Goal: Find specific page/section: Find specific page/section

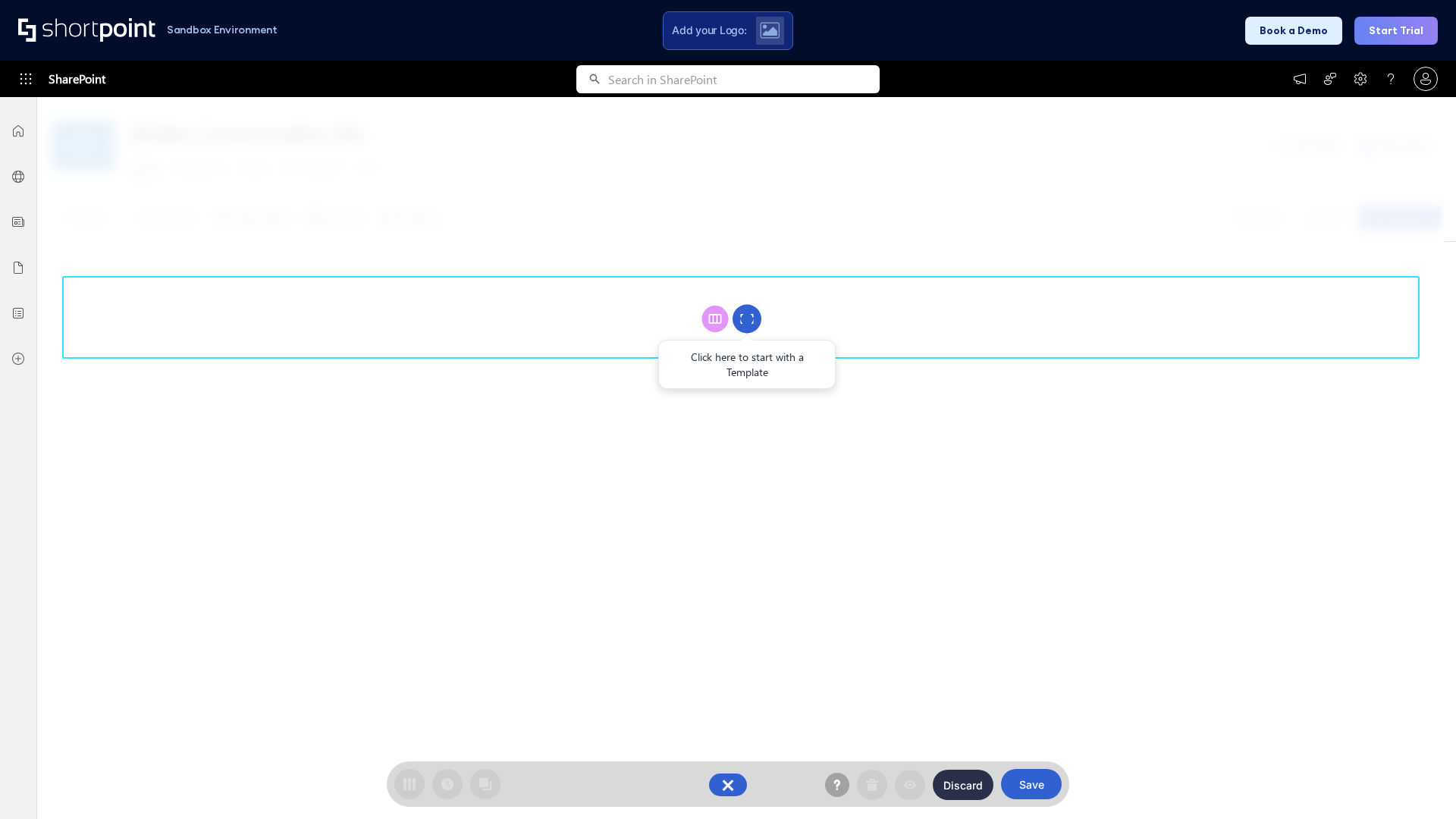
click at [747, 318] on circle at bounding box center [747, 318] width 29 height 29
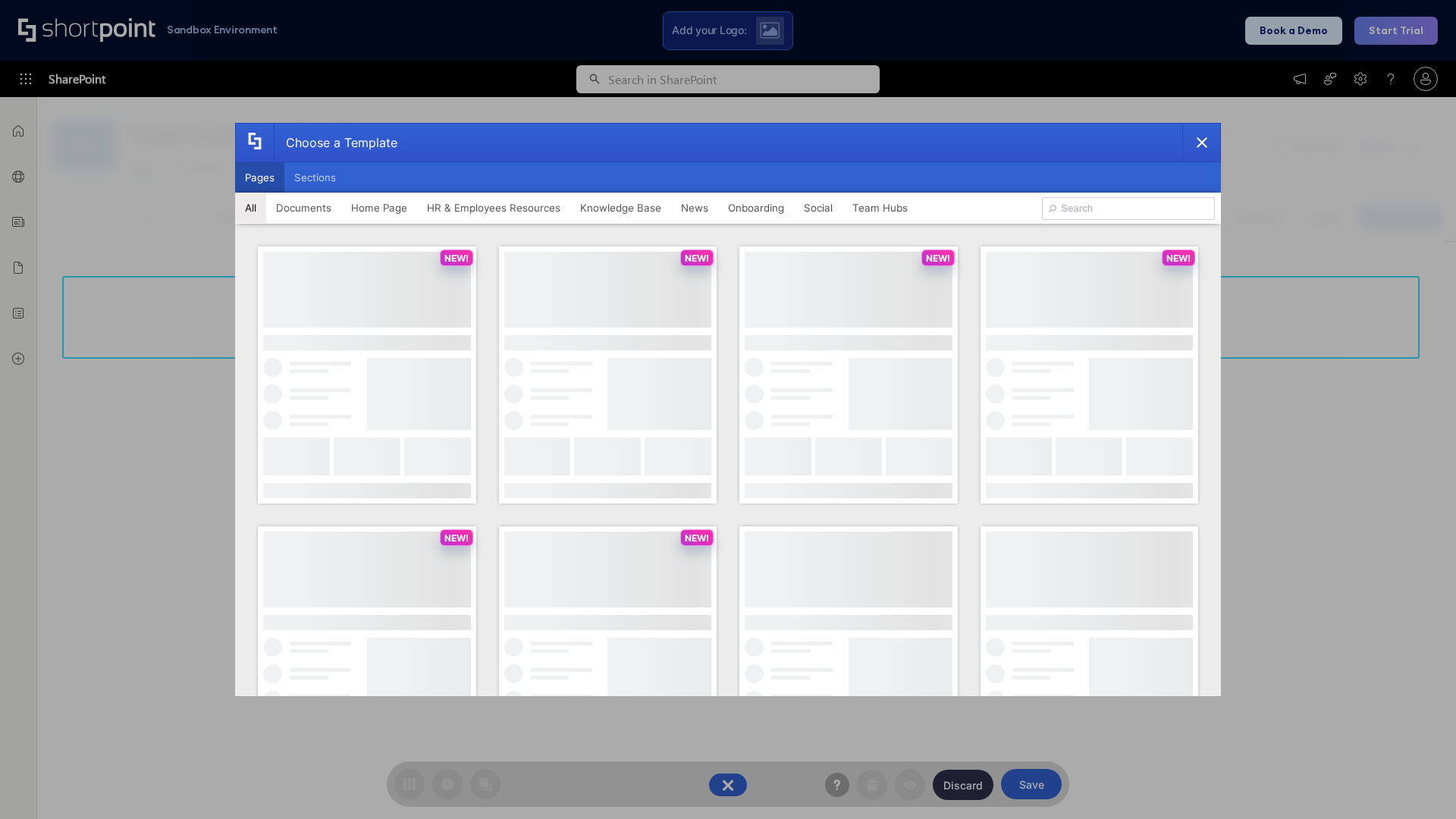
click at [259, 178] on button "Pages" at bounding box center [259, 177] width 49 height 30
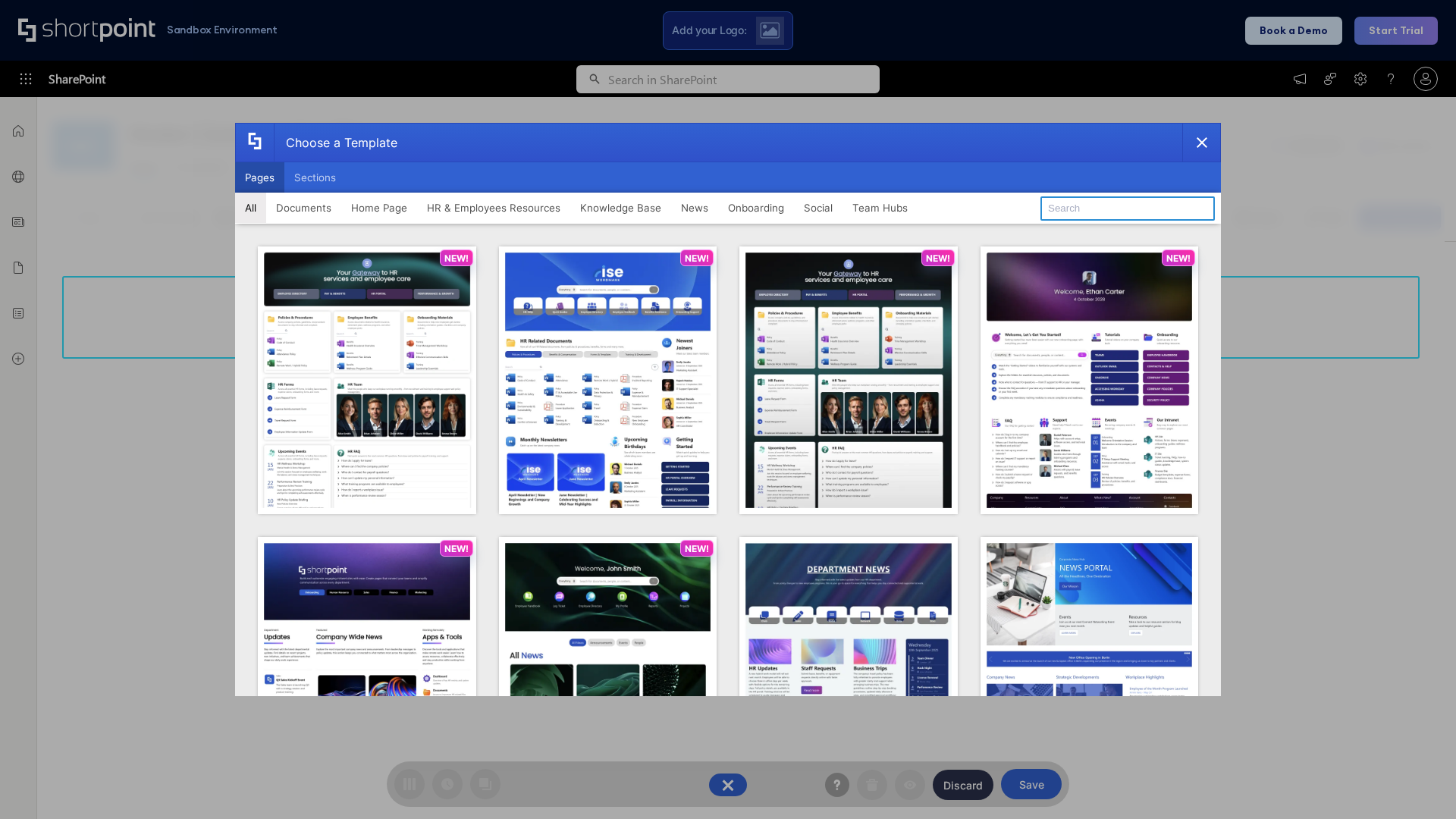
type input "Intranet Layout 6"
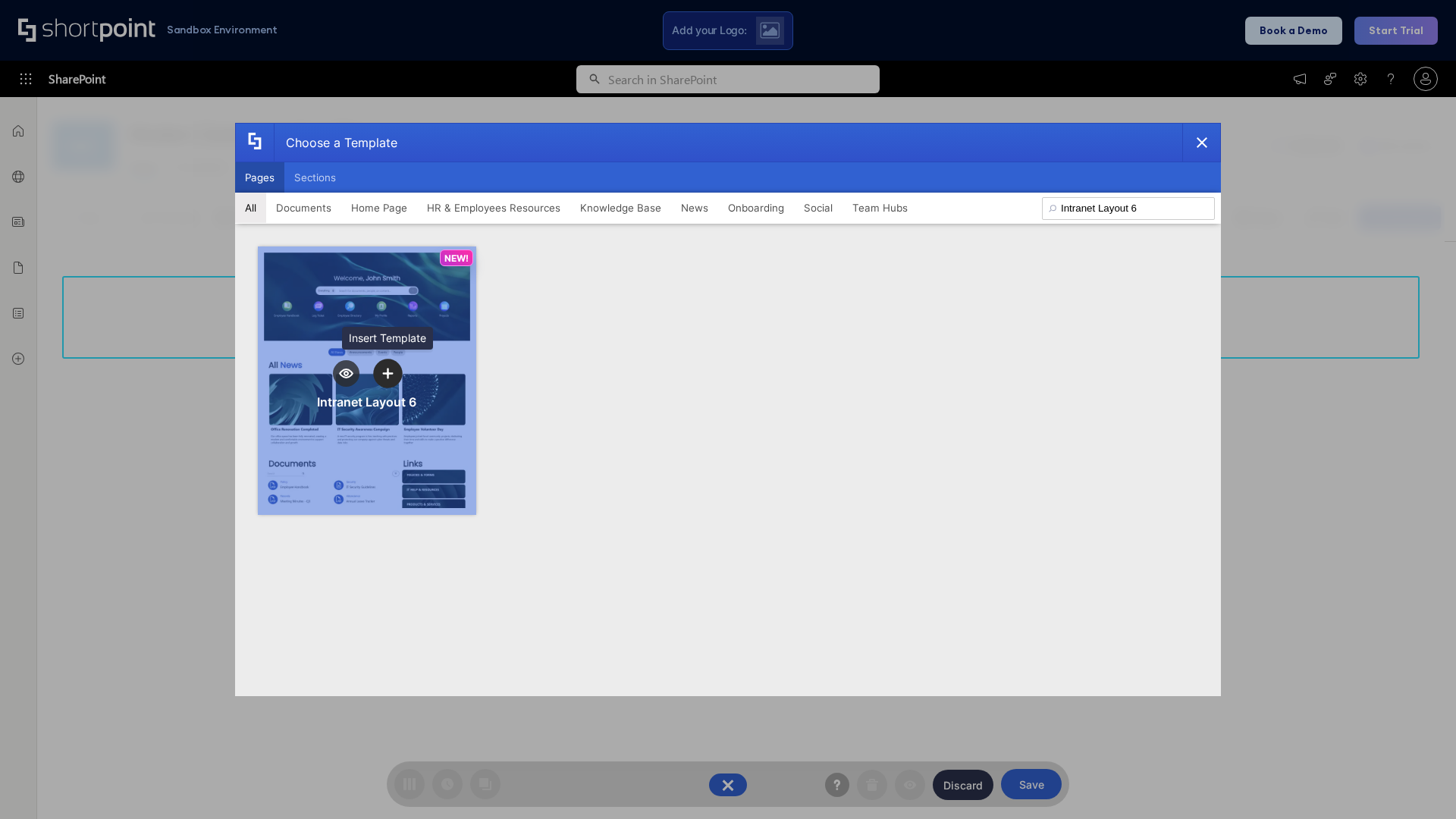
click at [388, 373] on icon "template selector" at bounding box center [388, 373] width 11 height 11
